Goal: Task Accomplishment & Management: Use online tool/utility

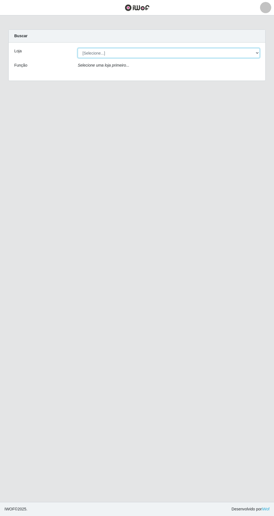
click at [89, 52] on select "[Selecione...] Extrabom - Loja 05 [GEOGRAPHIC_DATA]" at bounding box center [169, 53] width 182 height 10
select select "494"
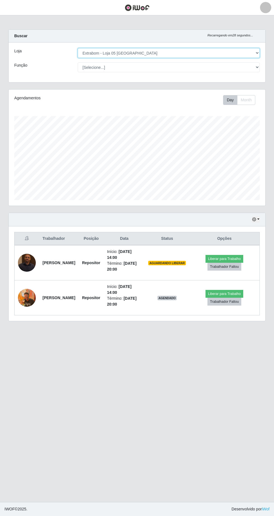
scroll to position [2, 0]
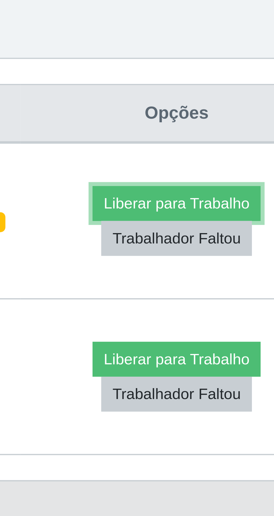
click at [239, 257] on button "Liberar para Trabalho" at bounding box center [225, 259] width 38 height 8
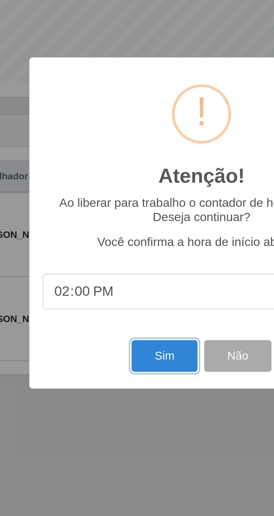
click at [120, 315] on button "Sim" at bounding box center [121, 313] width 27 height 13
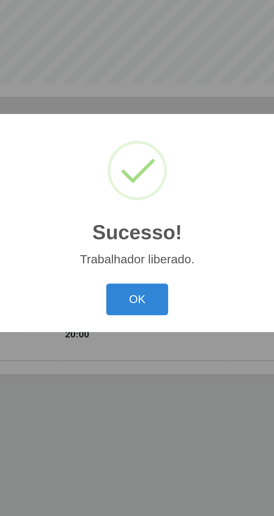
click at [142, 290] on button "OK" at bounding box center [137, 289] width 26 height 13
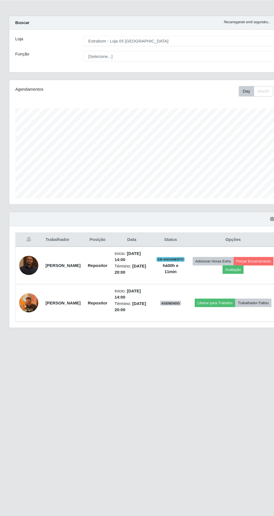
scroll to position [0, 0]
